Goal: Navigation & Orientation: Go to known website

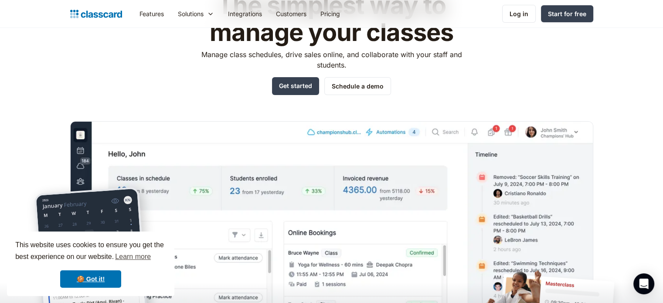
scroll to position [83, 0]
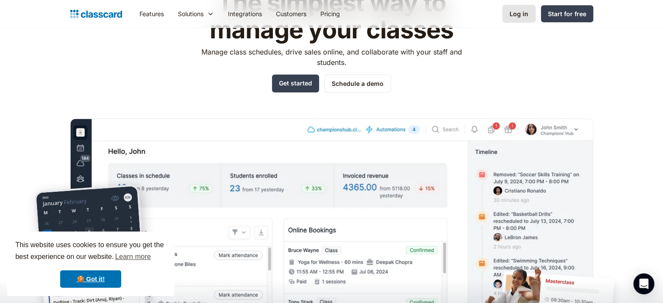
click at [523, 8] on link "Log in" at bounding box center [520, 14] width 34 height 18
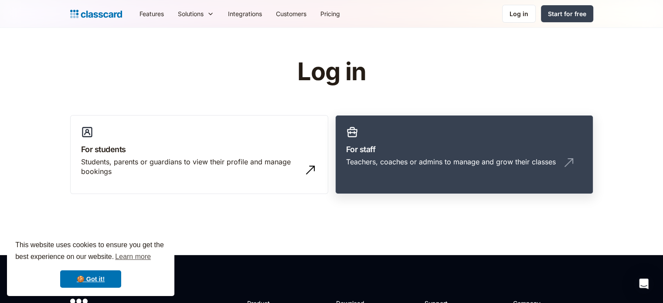
click at [401, 168] on div "Teachers, coaches or admins to manage and grow their classes" at bounding box center [464, 165] width 236 height 17
